Goal: Task Accomplishment & Management: Manage account settings

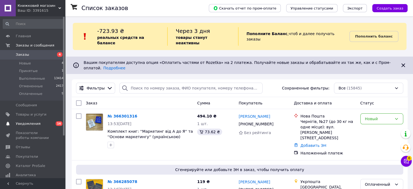
click at [24, 125] on span "Уведомления" at bounding box center [28, 123] width 25 height 5
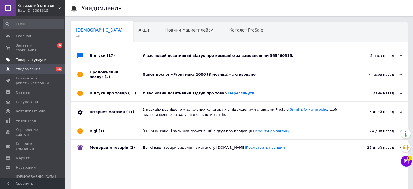
click at [41, 57] on span "Товары и услуги" at bounding box center [31, 59] width 31 height 5
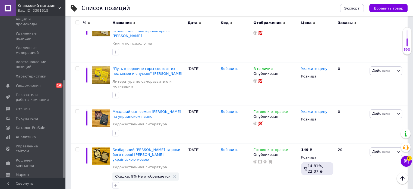
scroll to position [500, 0]
